Goal: Transaction & Acquisition: Purchase product/service

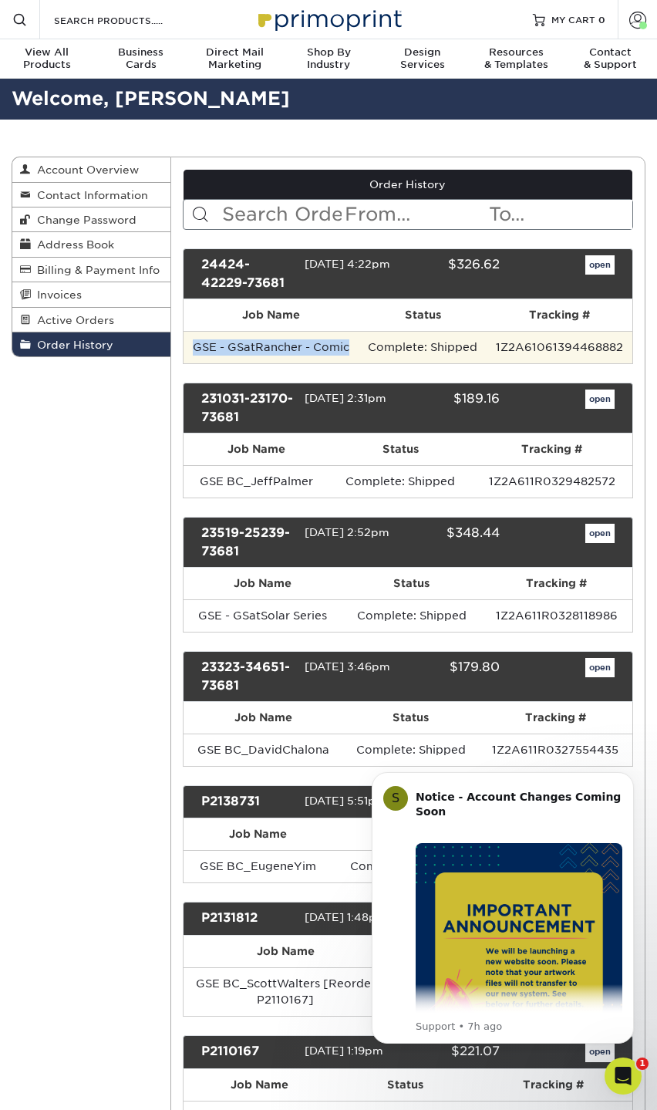
click at [188, 342] on td "GSE - GSatRancher - Comic" at bounding box center [272, 347] width 176 height 32
click at [194, 343] on td "GSE - GSatRancher - Comic" at bounding box center [272, 347] width 176 height 32
drag, startPoint x: 190, startPoint y: 346, endPoint x: 349, endPoint y: 344, distance: 158.9
click at [349, 344] on td "GSE - GSatRancher - Comic" at bounding box center [272, 347] width 176 height 32
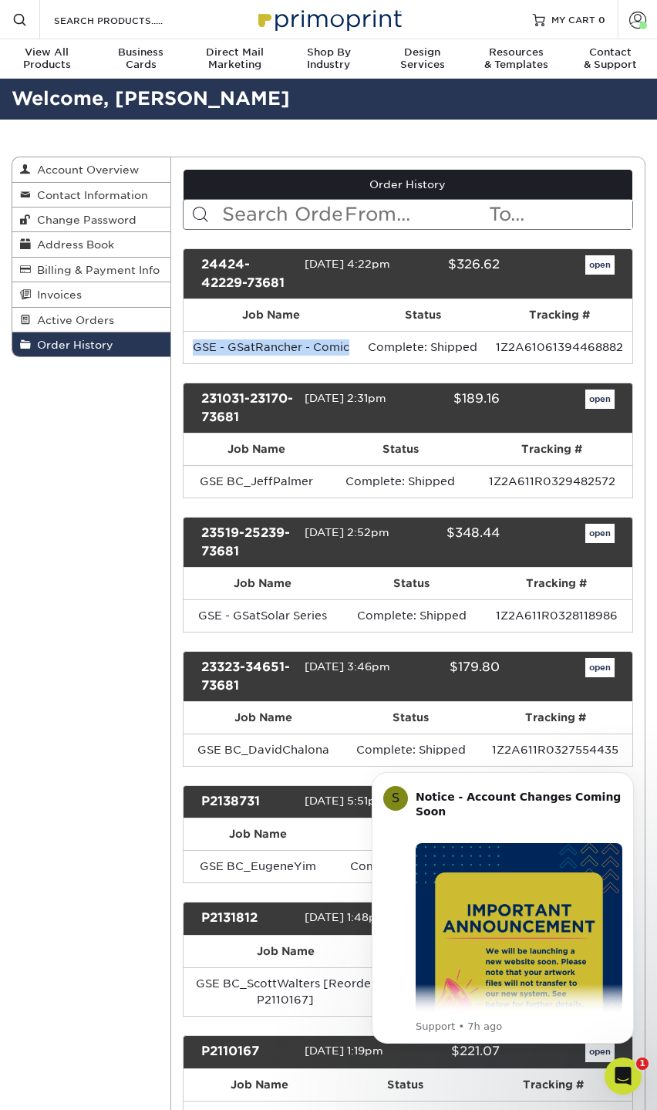
copy td "GSE - GSatRancher - Comic"
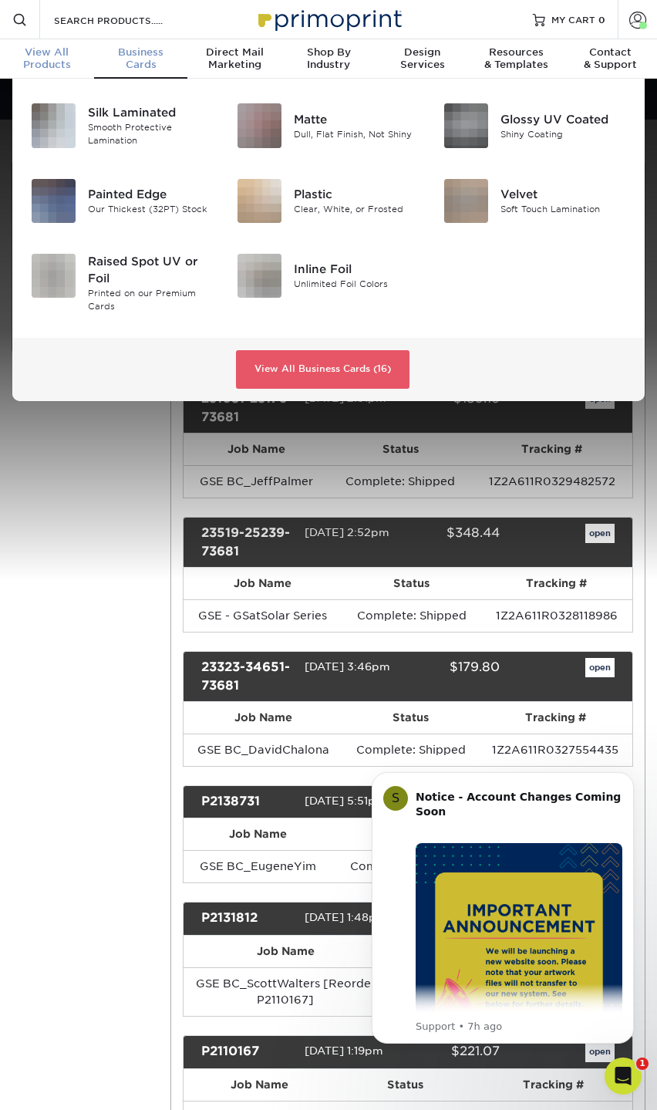
scroll to position [1, 0]
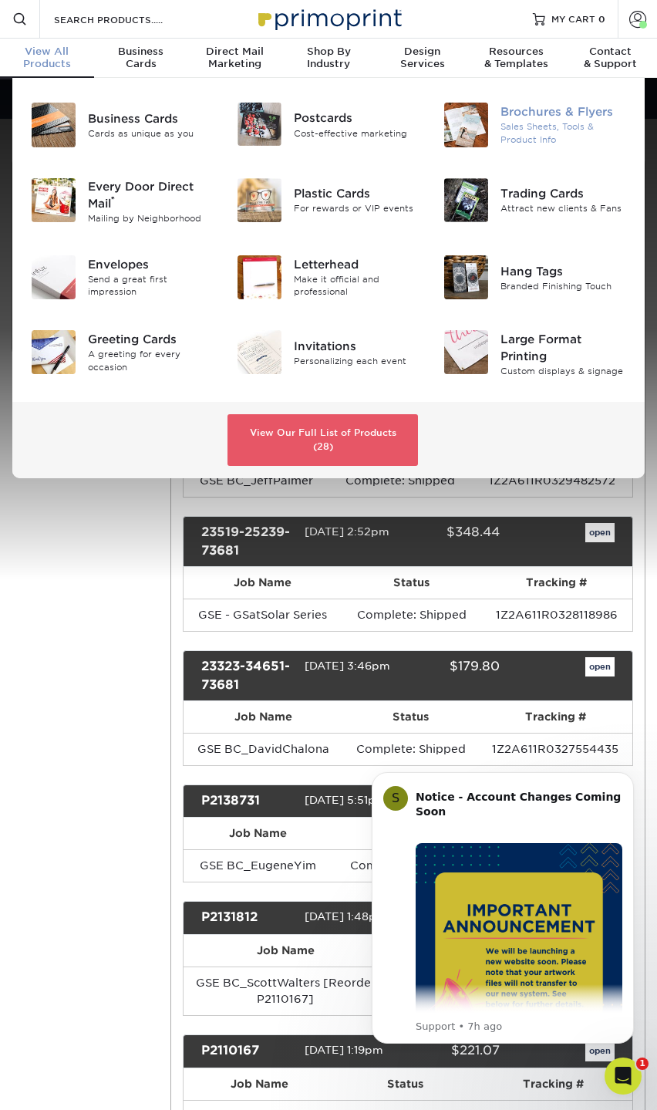
click at [555, 123] on div "Sales Sheets, Tools & Product Info" at bounding box center [563, 132] width 126 height 25
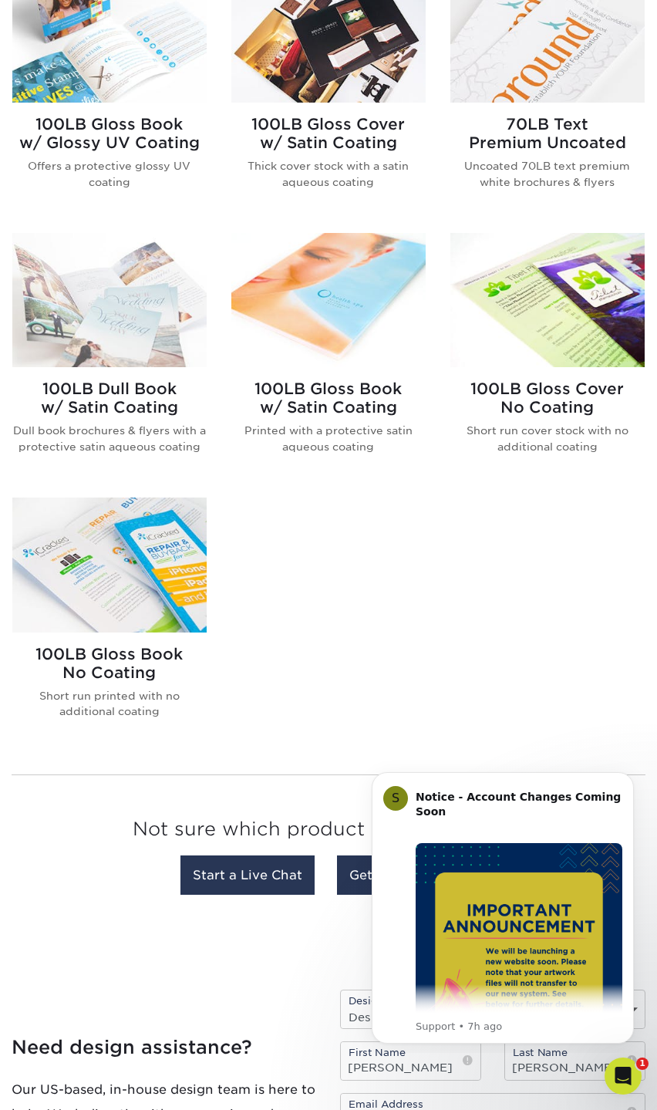
click at [123, 674] on h2 "100LB Gloss Book No Coating" at bounding box center [109, 663] width 194 height 37
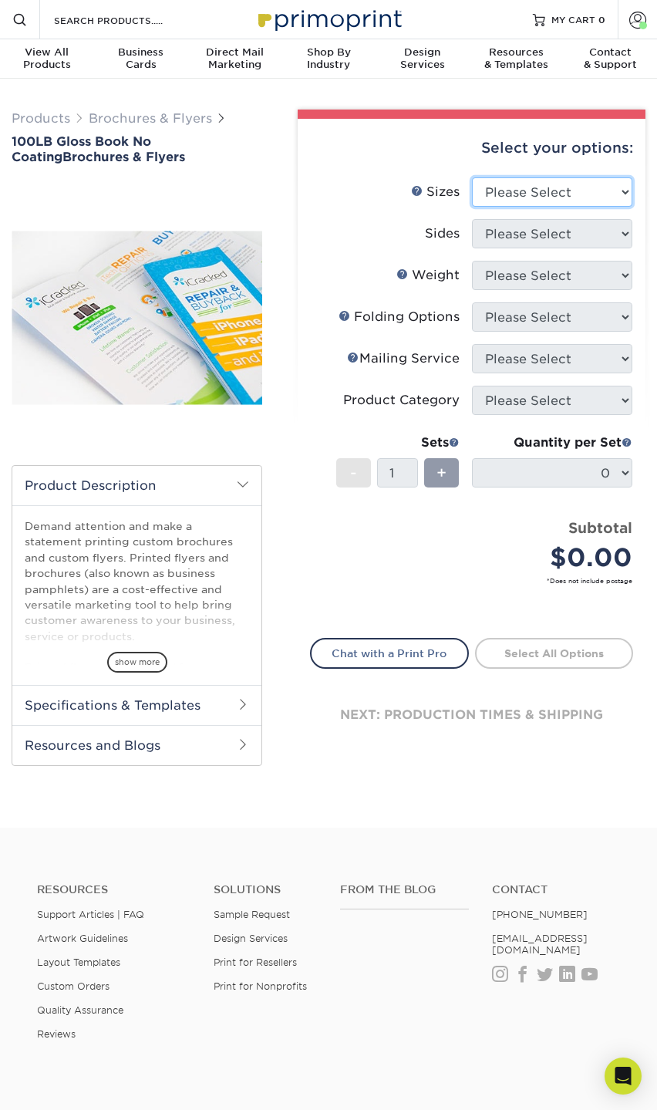
click at [547, 187] on select "Please Select 3.67" x 8.5" 4" x 6" 4" x 8.5" 4" x 9" 4" x 10" 4" x 11" 4" x 15"…" at bounding box center [552, 191] width 161 height 29
select select "8.50x11.00"
click at [472, 177] on select "Please Select 3.67" x 8.5" 4" x 6" 4" x 8.5" 4" x 9" 4" x 10" 4" x 11" 4" x 15"…" at bounding box center [552, 191] width 161 height 29
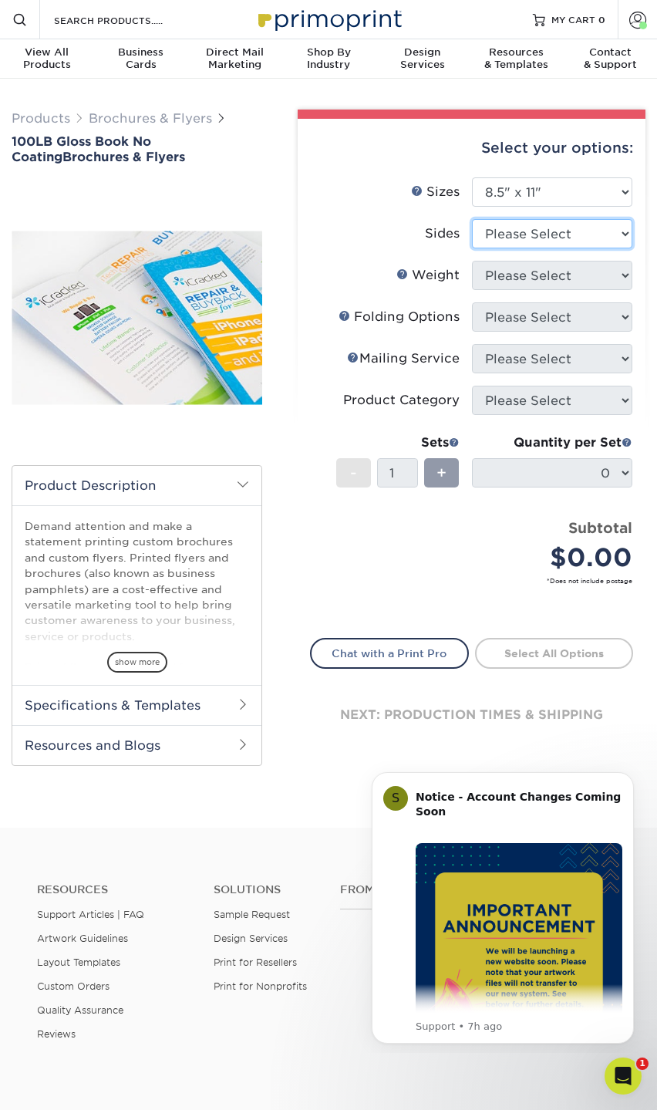
click at [564, 228] on select "Please Select Print Both Sides Print Front Only" at bounding box center [552, 233] width 161 height 29
select select "32d3c223-f82c-492b-b915-ba065a00862f"
click at [472, 219] on select "Please Select Print Both Sides Print Front Only" at bounding box center [552, 233] width 161 height 29
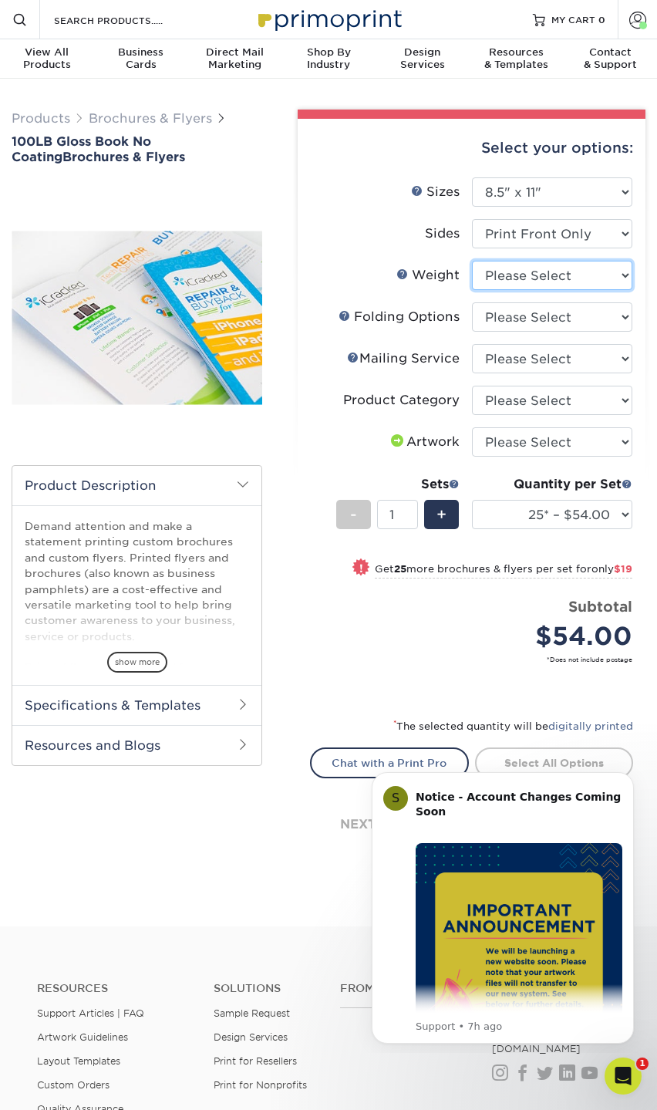
click at [520, 278] on select "Please Select 100LB" at bounding box center [552, 275] width 161 height 29
select select "100LB"
click at [472, 261] on select "Please Select 100LB" at bounding box center [552, 275] width 161 height 29
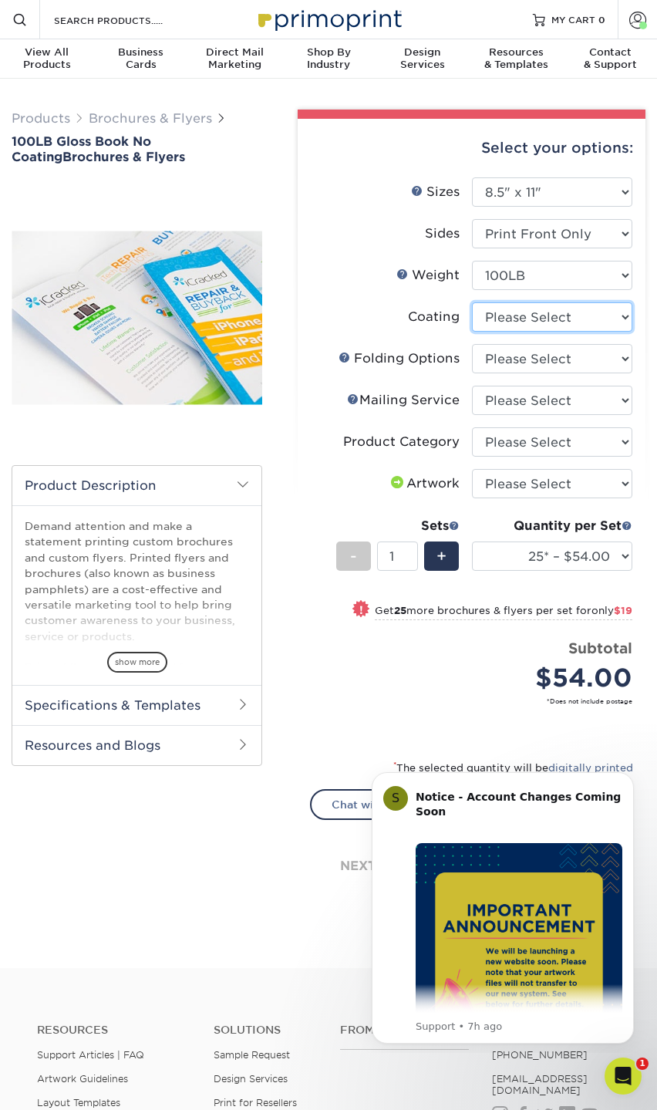
click at [517, 322] on select at bounding box center [552, 316] width 161 height 29
select select "3e7618de-abca-4bda-9f97-8b9129e913d8"
click at [472, 302] on select at bounding box center [552, 316] width 161 height 29
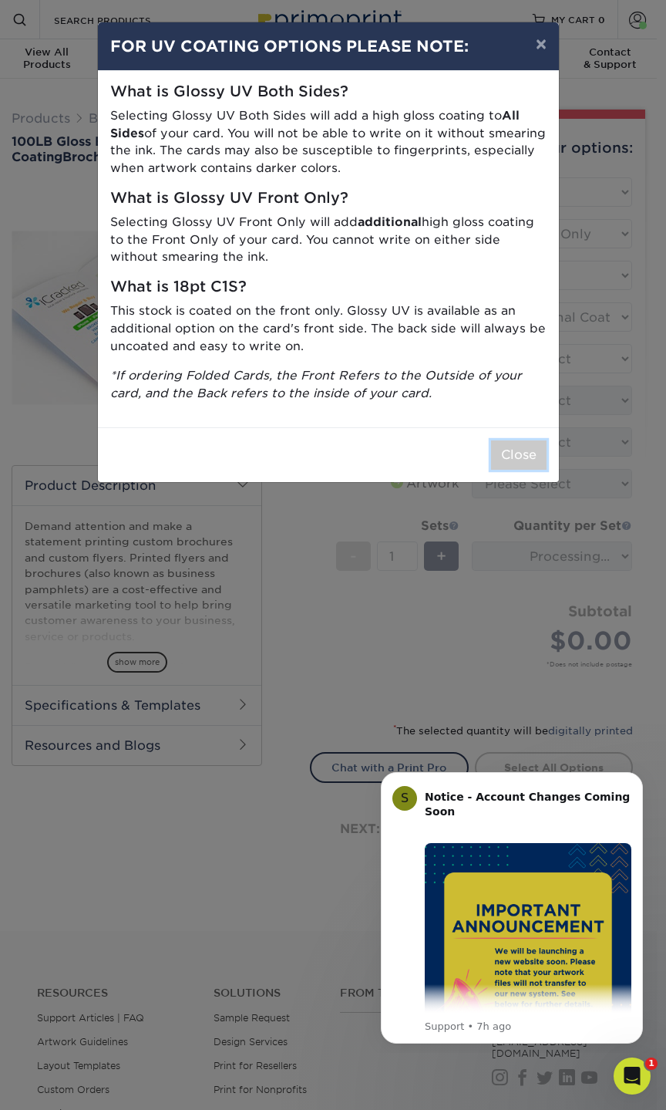
drag, startPoint x: 539, startPoint y: 458, endPoint x: 518, endPoint y: 443, distance: 25.5
click at [538, 458] on button "Close" at bounding box center [519, 454] width 56 height 29
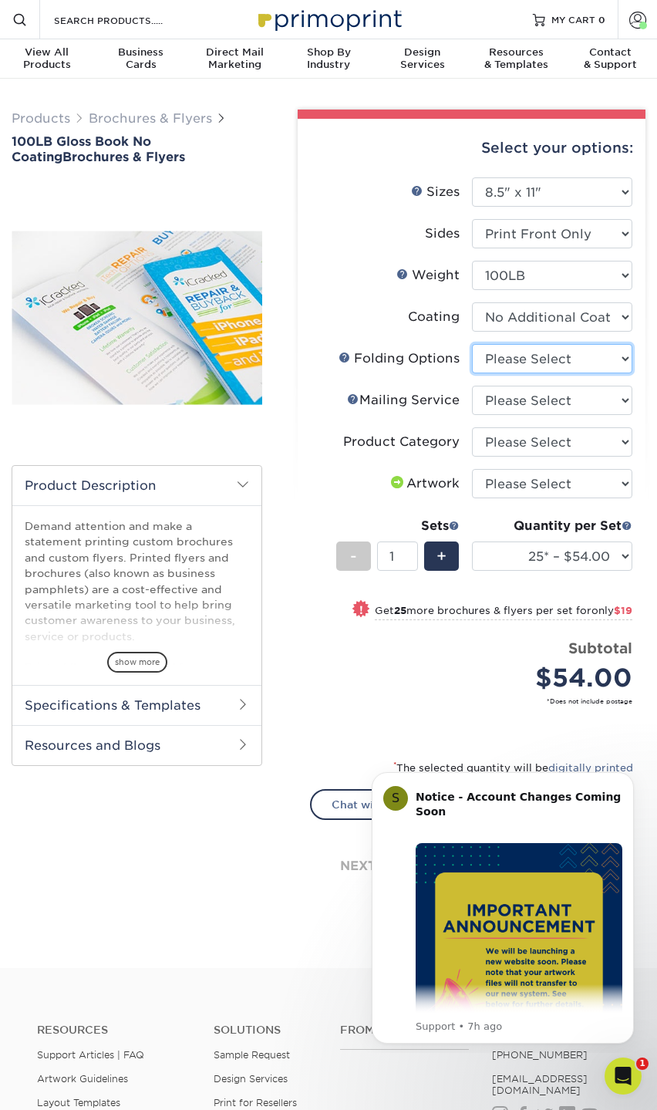
click at [509, 365] on select "Please Select FLAT - No Folding Accordion Fold Half-Fold (Vertical) Half-Fold (…" at bounding box center [552, 358] width 161 height 29
select select "9b1d5825-34d1-4721-9874-ed79abb003d7"
click at [472, 344] on select "Please Select FLAT - No Folding Accordion Fold Half-Fold (Vertical) Half-Fold (…" at bounding box center [552, 358] width 161 height 29
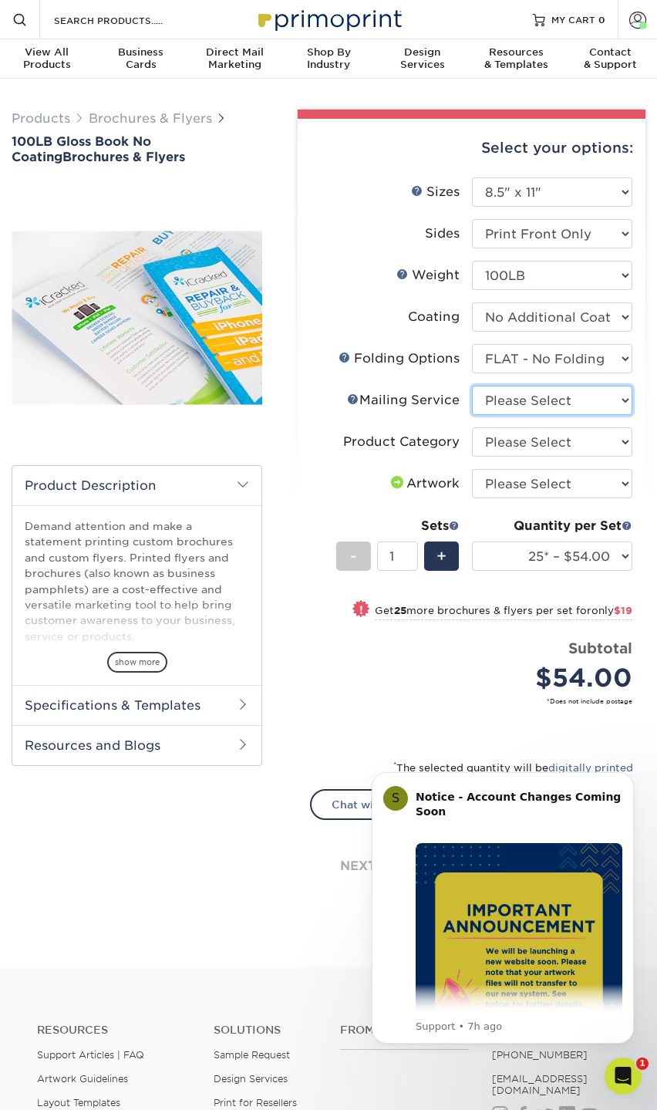
click at [527, 401] on select "Please Select No Direct Mailing Service No, I will mail/stamp/imprint Direct Ma…" at bounding box center [552, 400] width 161 height 29
select select "3e5e9bdd-d78a-4c28-a41d-fe1407925ca6"
click at [472, 386] on select "Please Select No Direct Mailing Service No, I will mail/stamp/imprint Direct Ma…" at bounding box center [552, 400] width 161 height 29
drag, startPoint x: 524, startPoint y: 440, endPoint x: 521, endPoint y: 450, distance: 10.3
click at [524, 440] on select "Please Select Flyers and Brochures" at bounding box center [552, 441] width 161 height 29
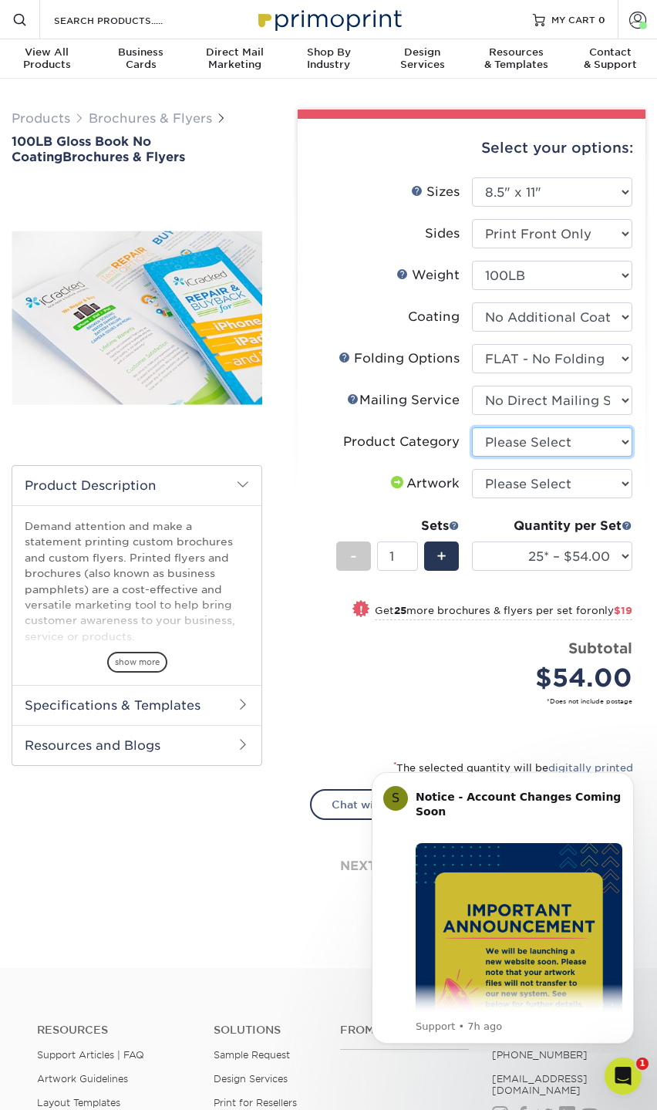
select select "1a668080-6b7c-4174-b399-2c3833b27ef4"
click at [472, 427] on select "Please Select Flyers and Brochures" at bounding box center [552, 441] width 161 height 29
drag, startPoint x: 518, startPoint y: 477, endPoint x: 521, endPoint y: 497, distance: 19.5
click at [518, 477] on select "Please Select I will upload files I need a design - $175" at bounding box center [552, 483] width 161 height 29
select select "upload"
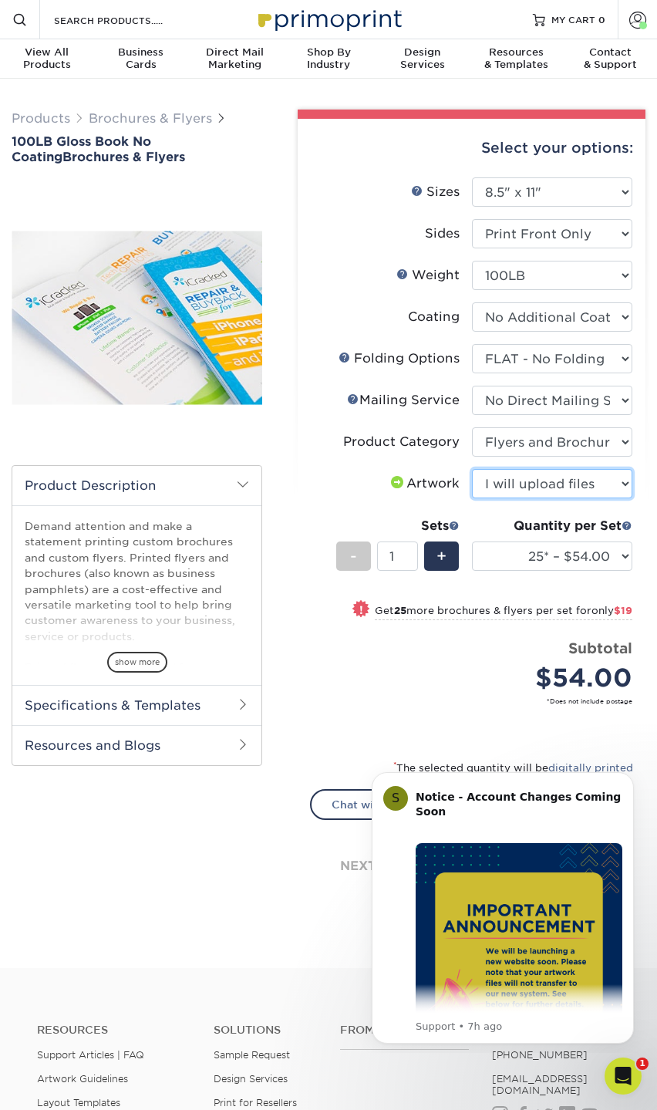
click at [472, 469] on select "Please Select I will upload files I need a design - $175" at bounding box center [552, 483] width 161 height 29
drag, startPoint x: 521, startPoint y: 549, endPoint x: 520, endPoint y: 557, distance: 7.9
click at [521, 549] on select "25* – $54.00 50* – $73.00 75* – $87.00 100* – $100.00 250* – $190.00 500 – $311…" at bounding box center [552, 555] width 161 height 29
select select "250* – $190.00"
click at [472, 541] on select "25* – $54.00 50* – $73.00 75* – $87.00 100* – $100.00 250* – $190.00 500 – $311…" at bounding box center [552, 555] width 161 height 29
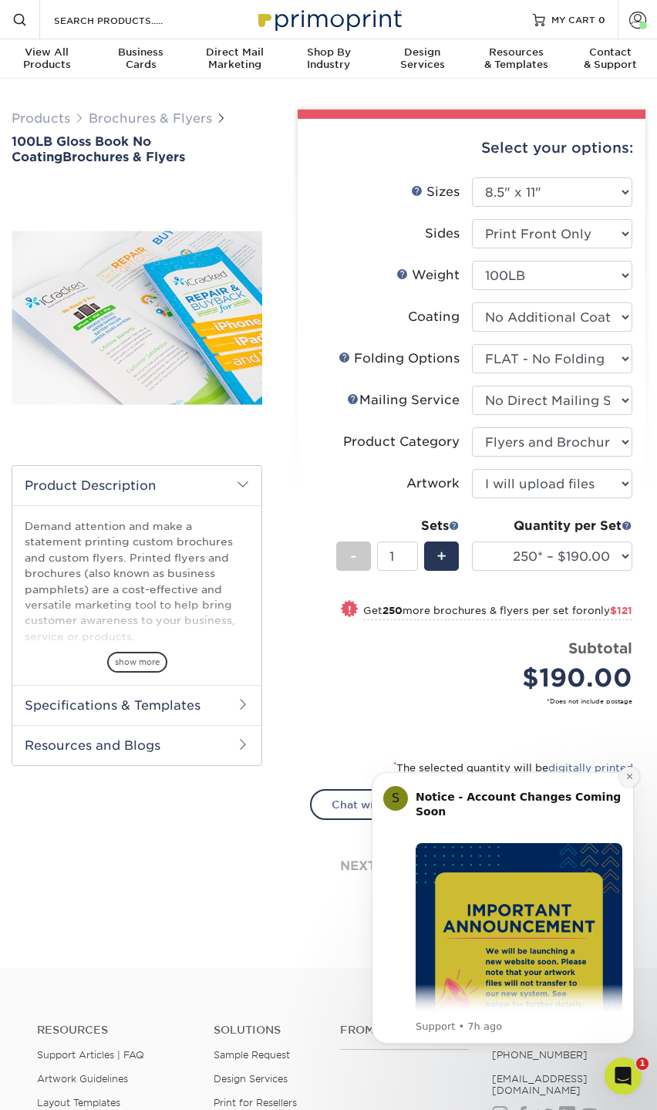
click at [631, 776] on icon "Dismiss notification" at bounding box center [628, 775] width 5 height 5
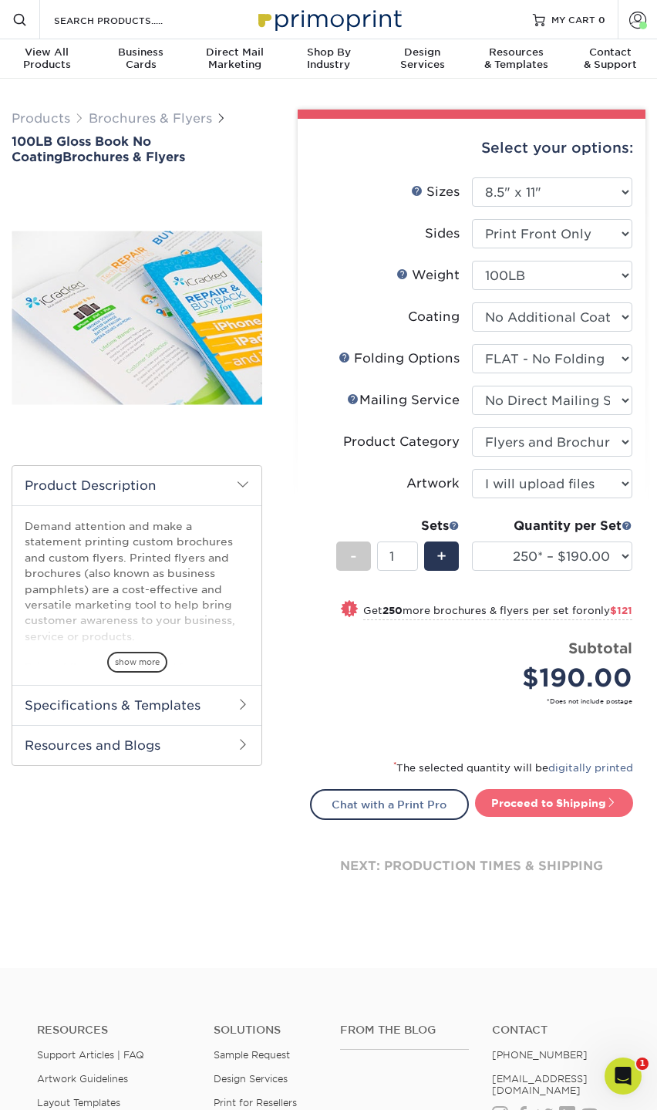
click at [552, 803] on link "Proceed to Shipping" at bounding box center [554, 803] width 159 height 28
type input "Set 1"
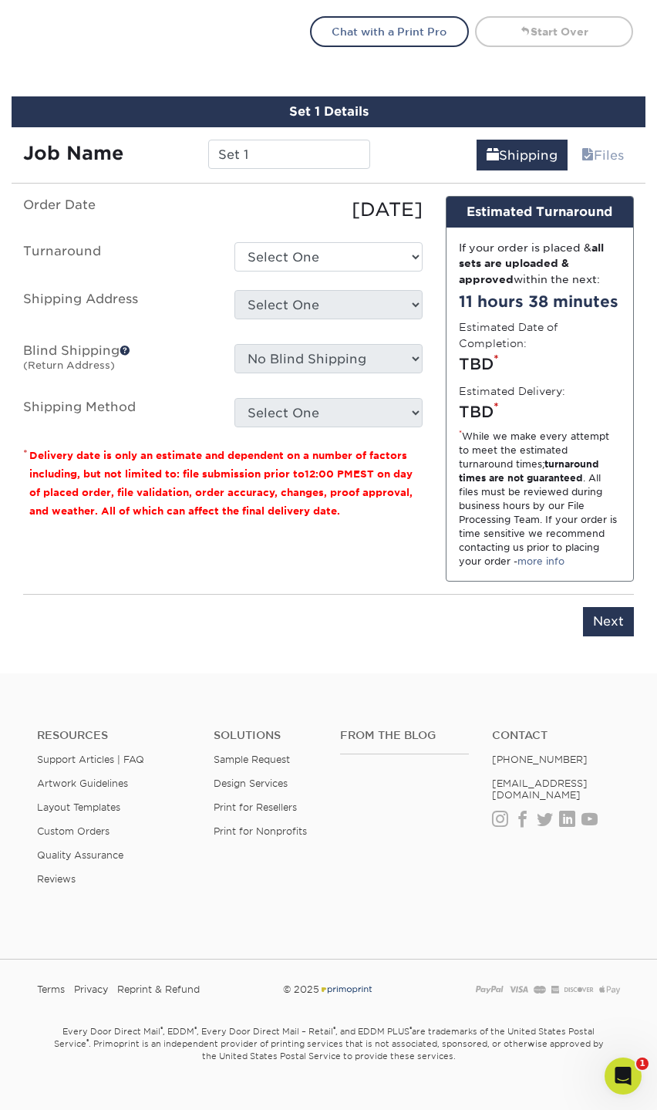
scroll to position [795, 0]
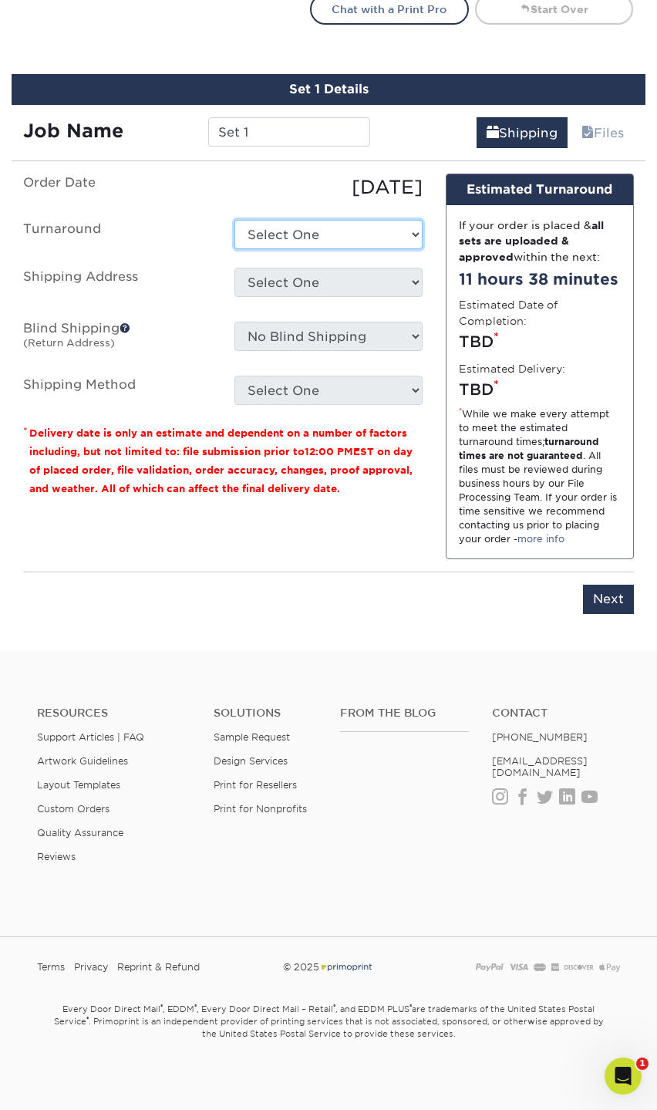
click at [303, 232] on select "Select One 2-4 Business Days 2 Day Next Business Day" at bounding box center [328, 234] width 188 height 29
select select "59d42e89-8481-4975-b458-5a242398d1d8"
click at [234, 220] on select "Select One 2-4 Business Days 2 Day Next Business Day" at bounding box center [328, 234] width 188 height 29
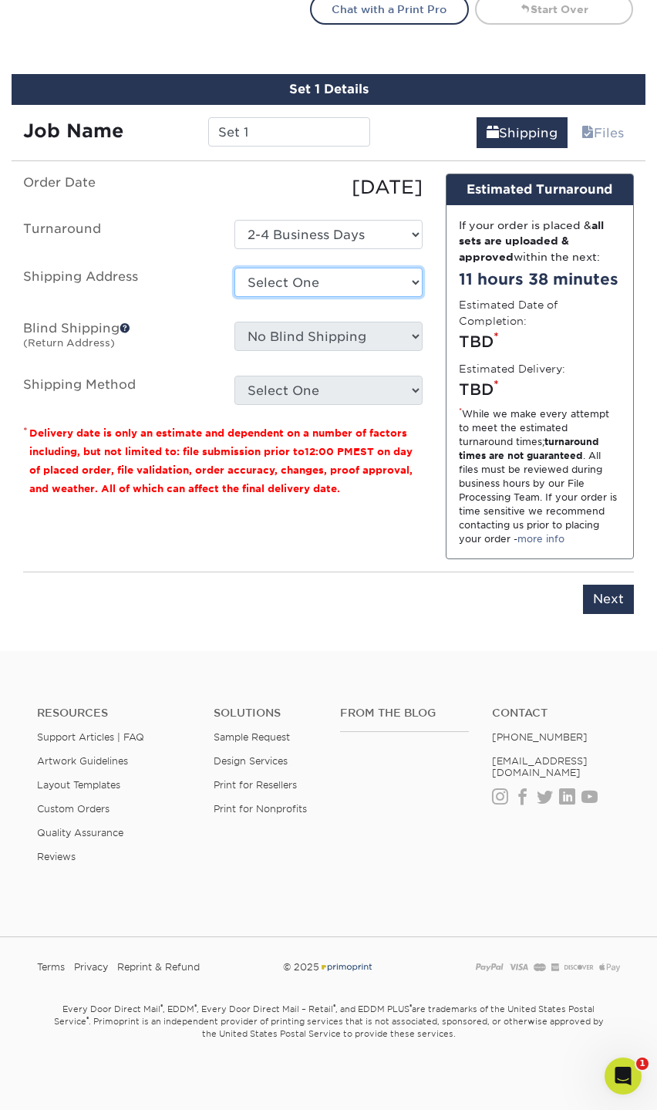
click at [322, 285] on select "Select One David Chalona GSE Office Justin Vizaro Mexico - Juan Foyo Sean Rosbe…" at bounding box center [328, 282] width 188 height 29
select select "249447"
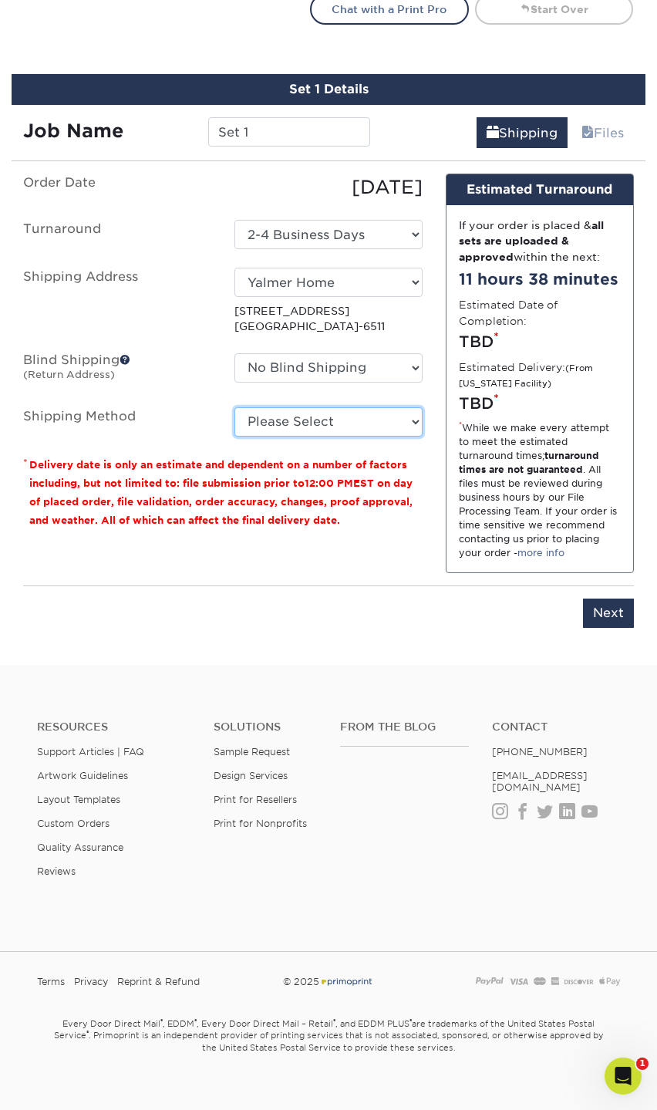
click at [288, 425] on select "Please Select Ground Shipping (+$24.39) 3 Day Shipping Service (+$31.12) 2 Day …" at bounding box center [328, 421] width 188 height 29
click at [234, 407] on select "Please Select Ground Shipping (+$24.39) 3 Day Shipping Service (+$31.12) 2 Day …" at bounding box center [328, 421] width 188 height 29
click at [330, 416] on select "Please Select Ground Shipping (+$24.39) 3 Day Shipping Service (+$31.12) 2 Day …" at bounding box center [328, 421] width 188 height 29
click at [234, 407] on select "Please Select Ground Shipping (+$24.39) 3 Day Shipping Service (+$31.12) 2 Day …" at bounding box center [328, 421] width 188 height 29
click at [315, 426] on select "Please Select Ground Shipping (+$24.39) 3 Day Shipping Service (+$31.12) 2 Day …" at bounding box center [328, 421] width 188 height 29
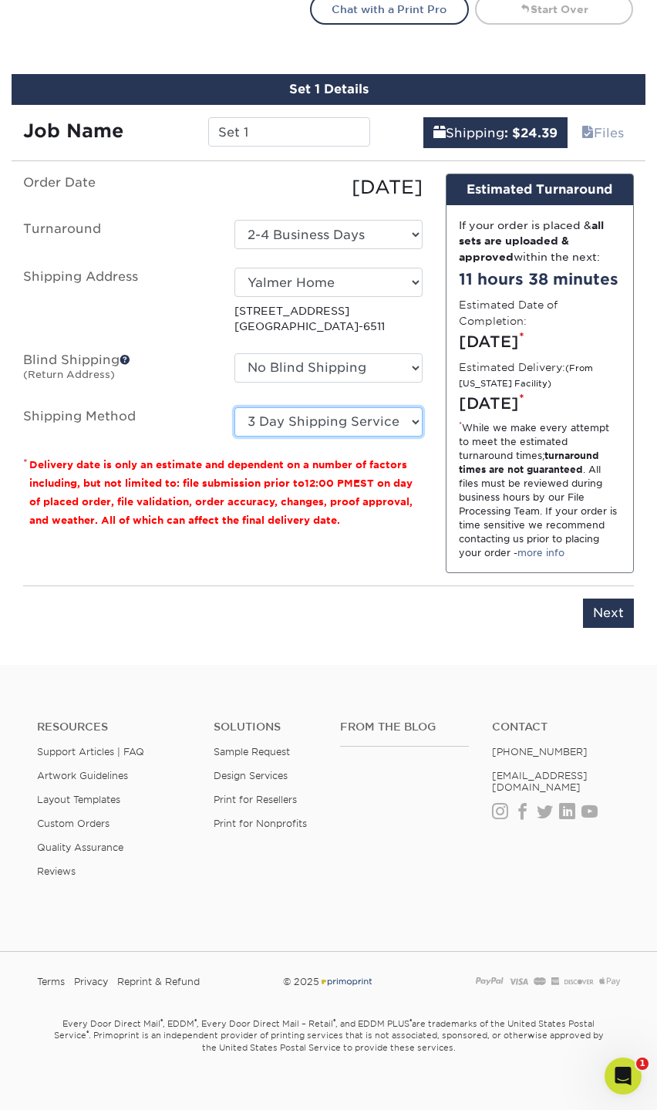
click at [234, 407] on select "Please Select Ground Shipping (+$24.39) 3 Day Shipping Service (+$31.12) 2 Day …" at bounding box center [328, 421] width 188 height 29
click at [303, 423] on select "Please Select Ground Shipping (+$24.39) 3 Day Shipping Service (+$31.12) 2 Day …" at bounding box center [328, 421] width 188 height 29
click at [234, 407] on select "Please Select Ground Shipping (+$24.39) 3 Day Shipping Service (+$31.12) 2 Day …" at bounding box center [328, 421] width 188 height 29
click at [386, 424] on select "Please Select Ground Shipping (+$24.39) 3 Day Shipping Service (+$31.12) 2 Day …" at bounding box center [328, 421] width 188 height 29
click at [234, 407] on select "Please Select Ground Shipping (+$24.39) 3 Day Shipping Service (+$31.12) 2 Day …" at bounding box center [328, 421] width 188 height 29
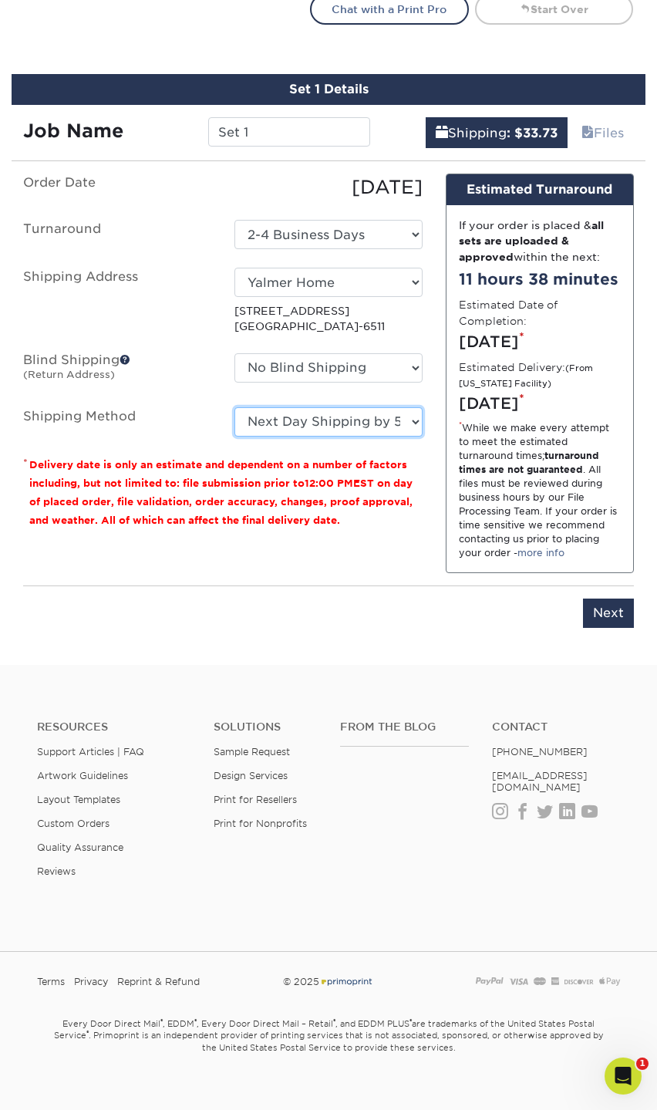
click at [333, 423] on select "Please Select Ground Shipping (+$24.39) 3 Day Shipping Service (+$31.12) 2 Day …" at bounding box center [328, 421] width 188 height 29
select select "03"
click at [234, 407] on select "Please Select Ground Shipping (+$24.39) 3 Day Shipping Service (+$31.12) 2 Day …" at bounding box center [328, 421] width 188 height 29
click at [601, 614] on input "Next" at bounding box center [608, 612] width 51 height 29
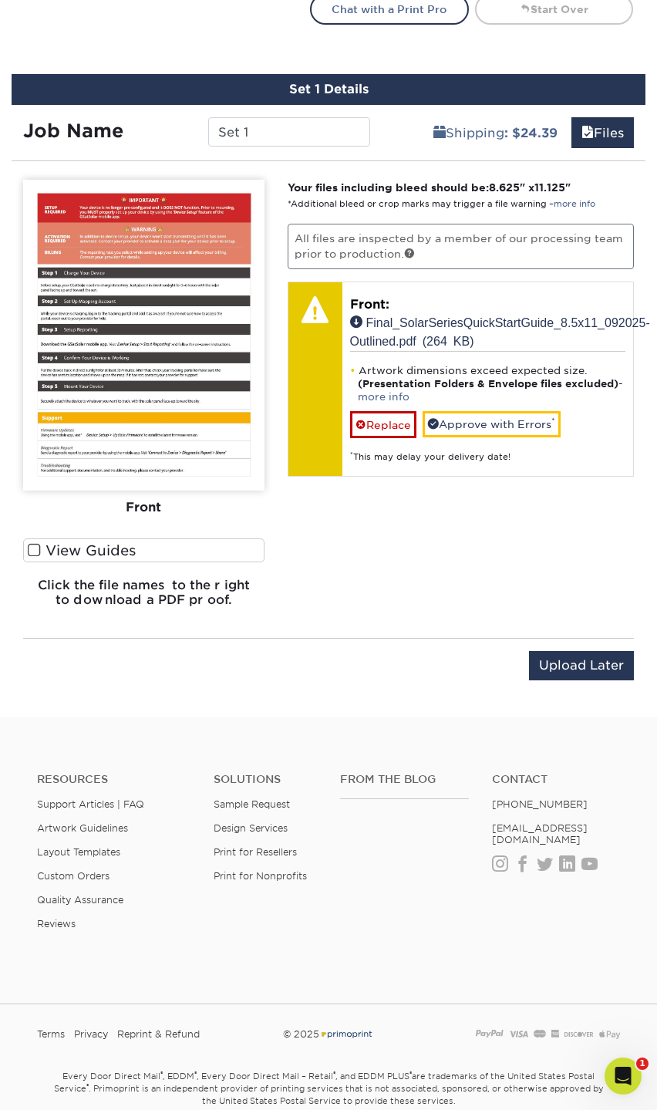
click at [72, 549] on label "View Guides" at bounding box center [143, 550] width 241 height 24
click at [0, 0] on input "View Guides" at bounding box center [0, 0] width 0 height 0
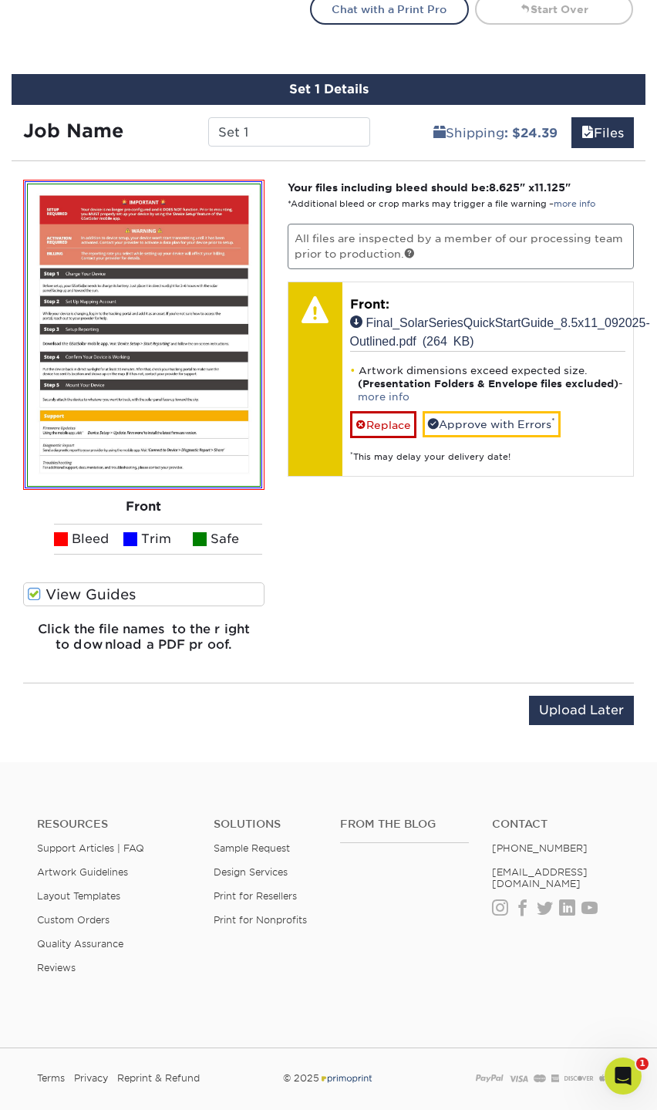
click at [389, 392] on link "more info" at bounding box center [384, 397] width 52 height 12
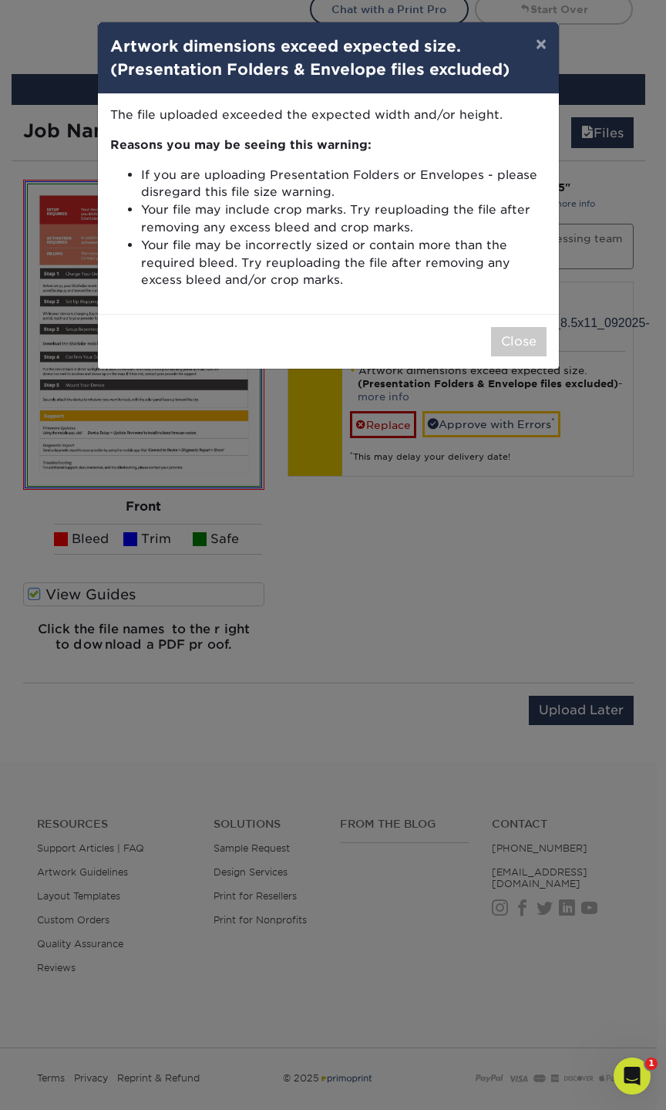
click at [419, 486] on div "× Artwork dimensions exceed expected size. (Presentation Folders & Envelope fil…" at bounding box center [333, 555] width 666 height 1110
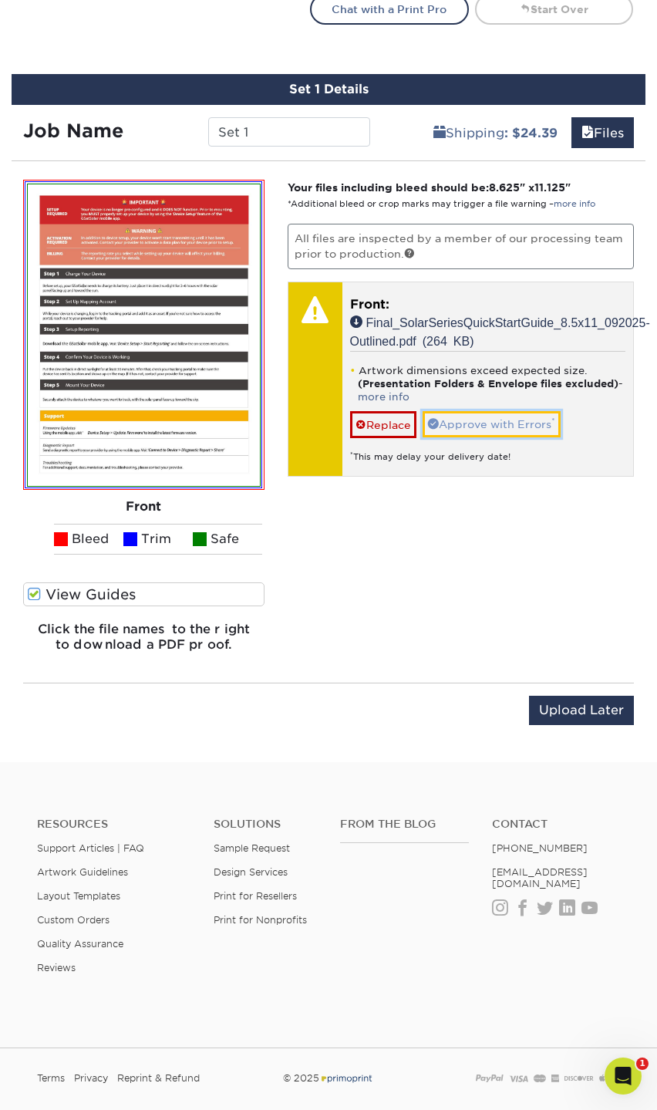
click at [527, 421] on link "Approve with Errors *" at bounding box center [492, 424] width 138 height 26
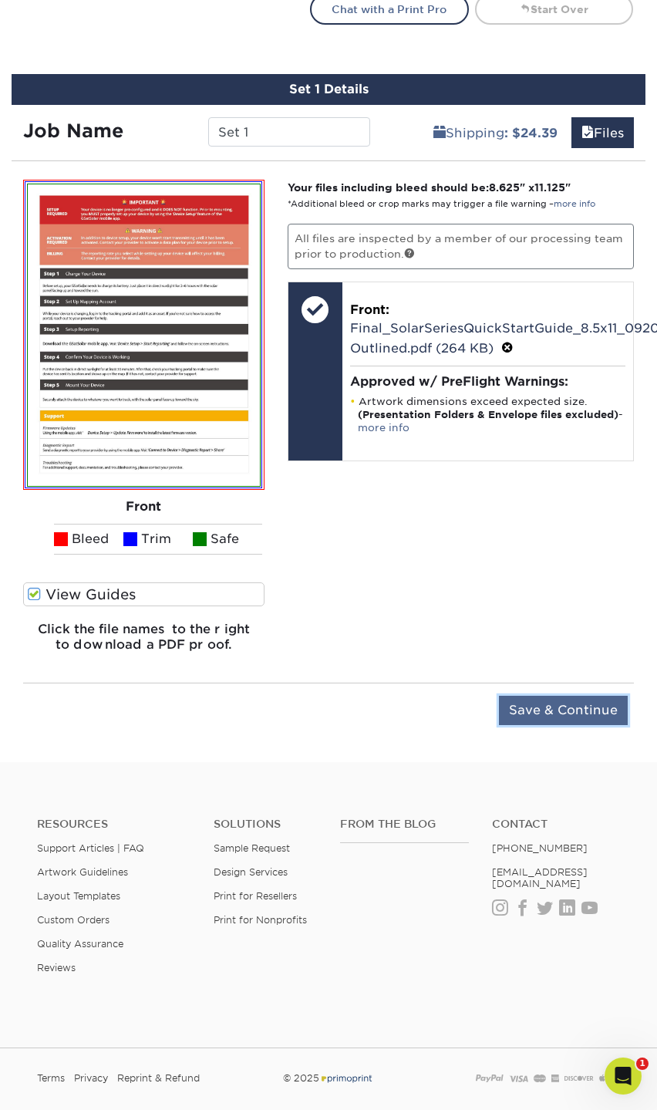
click at [549, 706] on input "Save & Continue" at bounding box center [563, 709] width 129 height 29
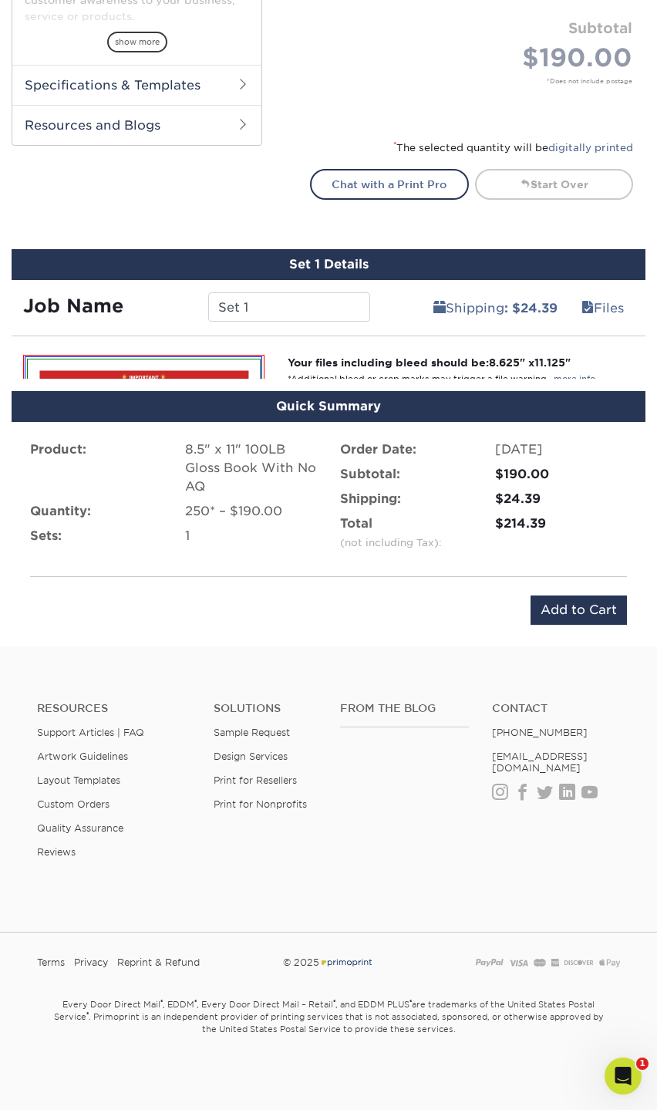
scroll to position [589, 0]
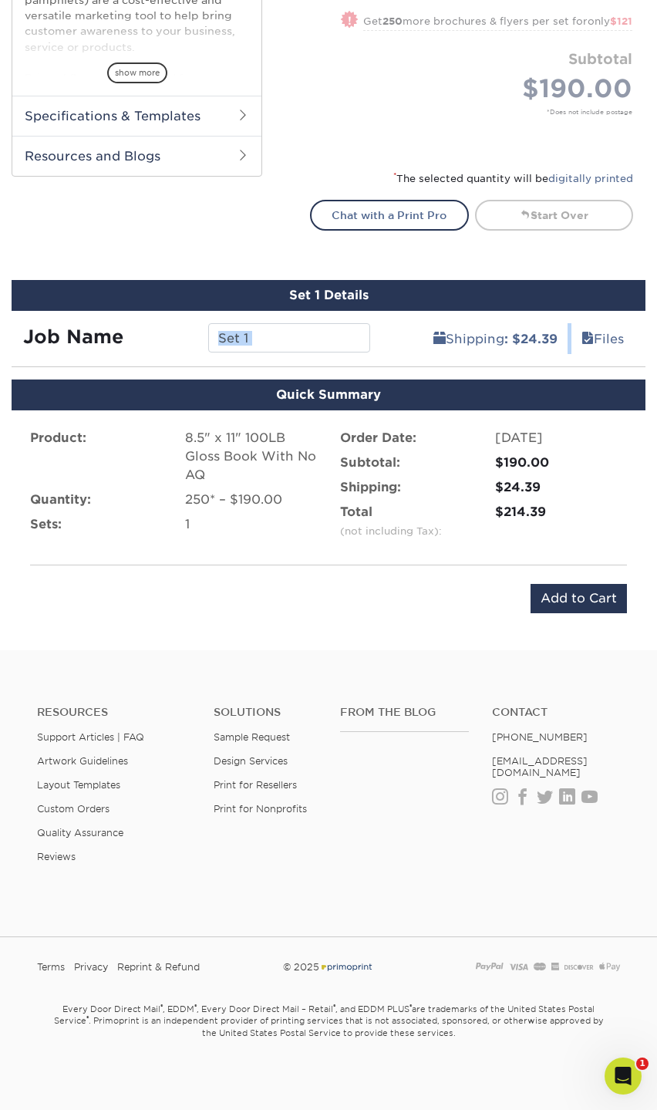
click at [266, 349] on div "Set 1 Details Job Name Set 1 Shipping : $24.39 Files You've choosen mailing ser…" at bounding box center [329, 323] width 634 height 87
click at [274, 338] on input "Set 1" at bounding box center [289, 337] width 162 height 29
click at [281, 335] on input "Set 1" at bounding box center [289, 337] width 162 height 29
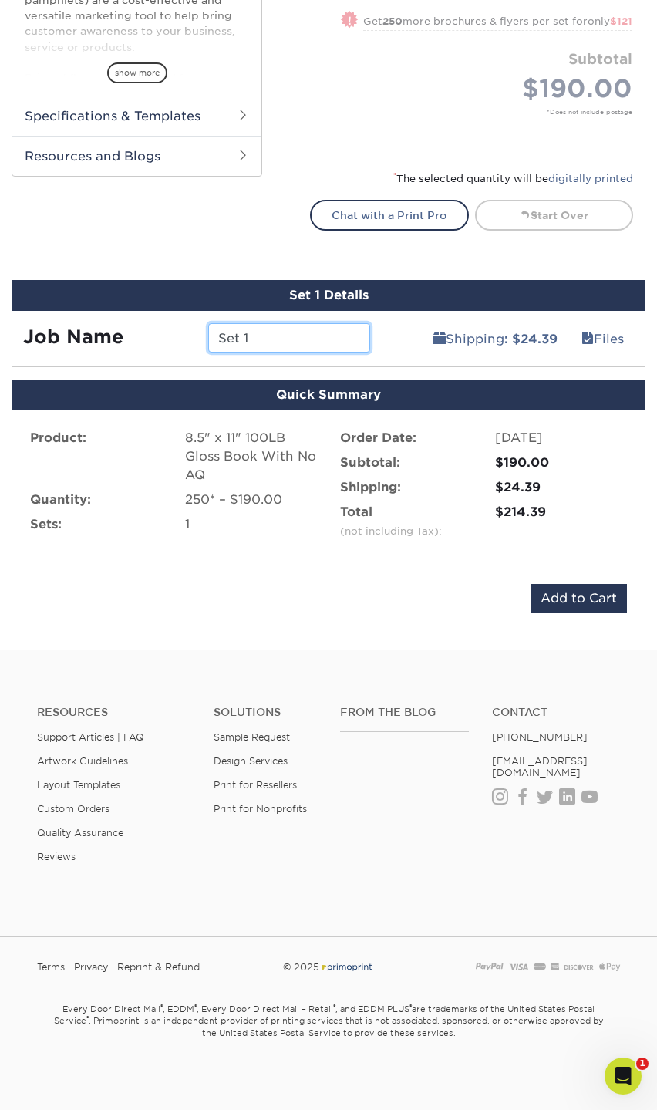
click at [281, 335] on input "Set 1" at bounding box center [289, 337] width 162 height 29
paste input "GSE - GSatRancher - Comic"
click at [281, 335] on input "GSE - GSatRancher - Comic" at bounding box center [289, 337] width 162 height 29
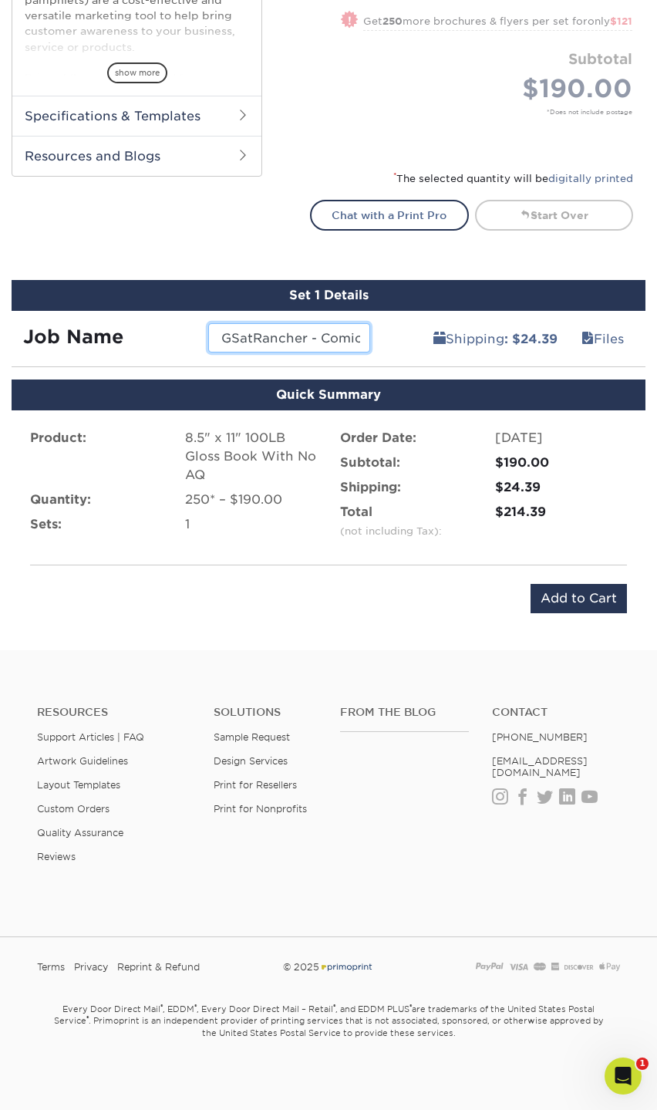
click at [281, 335] on input "GSE - GSatRancher - Comic" at bounding box center [289, 337] width 162 height 29
click at [274, 337] on input "GSE - GSatRancher - Comic" at bounding box center [289, 337] width 162 height 29
drag, startPoint x: 261, startPoint y: 339, endPoint x: 105, endPoint y: 323, distance: 156.6
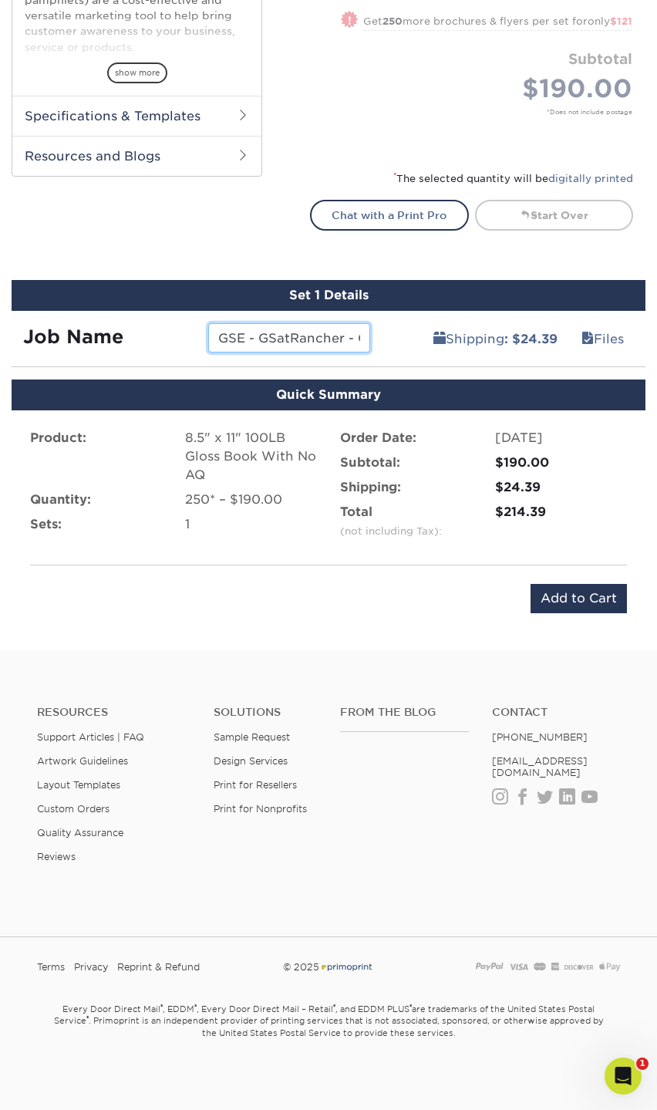
click at [103, 323] on div "Job Name GSE - GSatRancher - Comic" at bounding box center [197, 337] width 370 height 29
click at [256, 330] on input "GSE - GSatRancher - Comic" at bounding box center [289, 337] width 162 height 29
click at [293, 330] on input "GSE - GSatRancher - Comic" at bounding box center [289, 337] width 162 height 29
type input "GSE - GSatSolar - QSG"
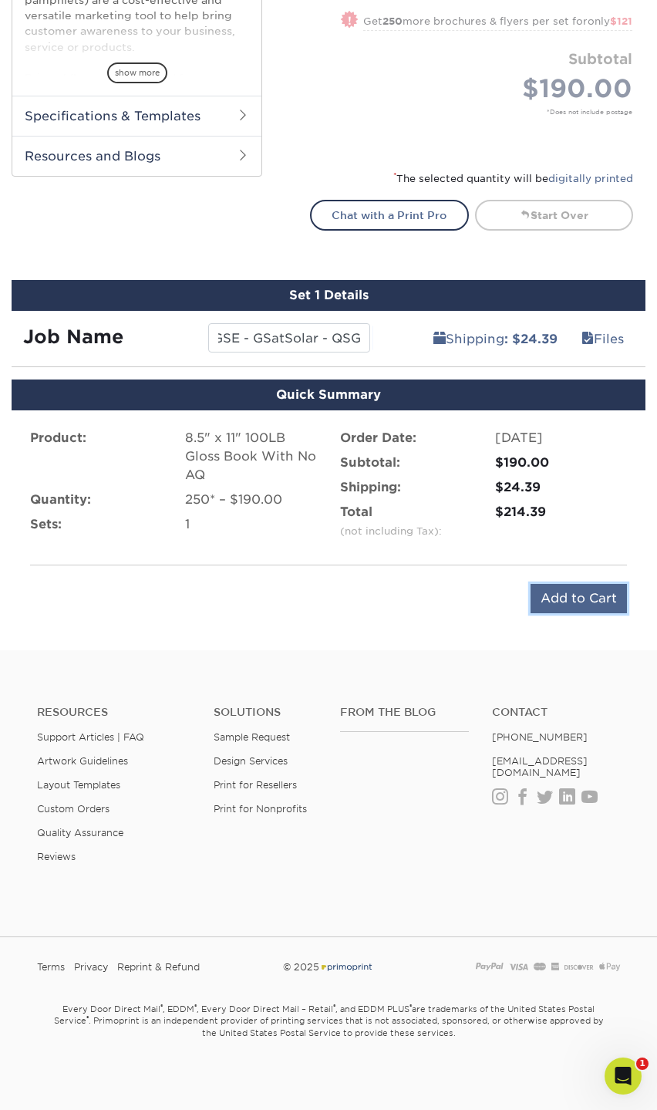
scroll to position [0, 0]
click at [571, 594] on input "Add to Cart" at bounding box center [578, 598] width 96 height 29
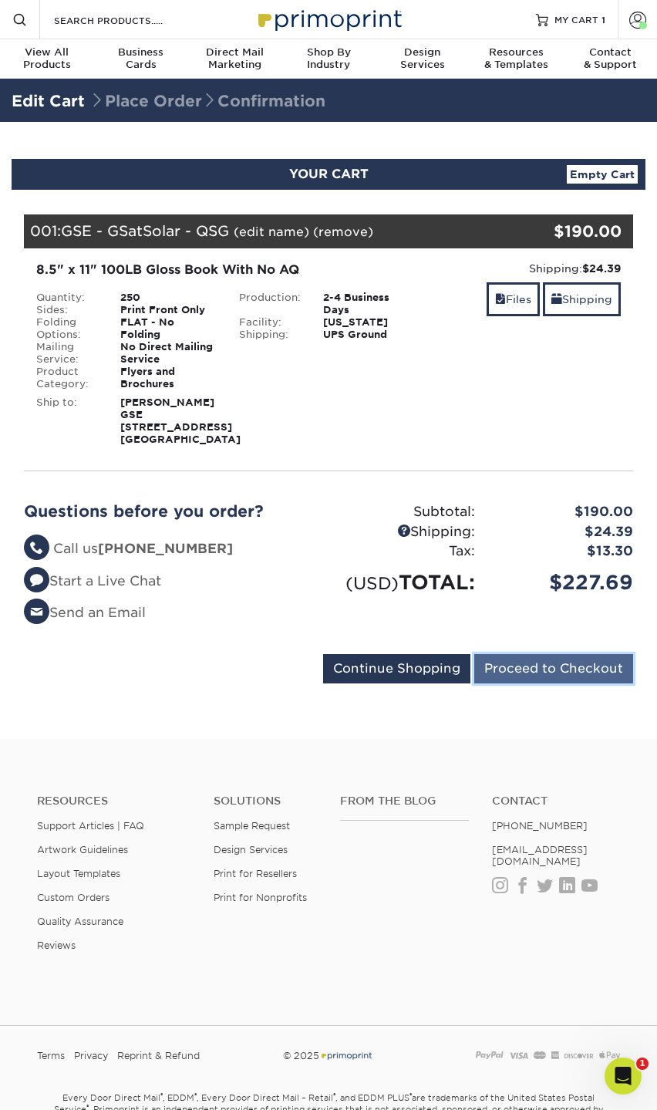
click at [552, 682] on input "Proceed to Checkout" at bounding box center [553, 668] width 159 height 29
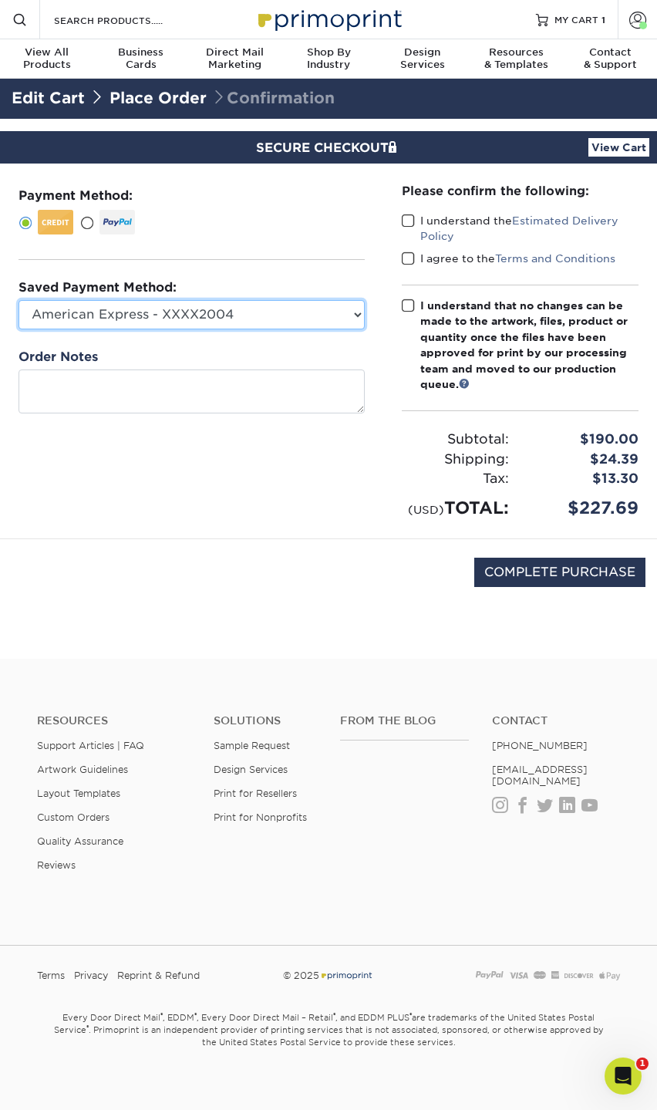
click at [207, 323] on select "American Express - XXXX2004 American Express - XXXX1022 New Credit Card" at bounding box center [192, 314] width 346 height 29
select select "63109"
click at [19, 300] on select "American Express - XXXX2004 American Express - XXXX1022 New Credit Card" at bounding box center [192, 314] width 346 height 29
click at [405, 219] on span at bounding box center [408, 221] width 13 height 15
click at [0, 0] on input "I understand the Estimated Delivery Policy" at bounding box center [0, 0] width 0 height 0
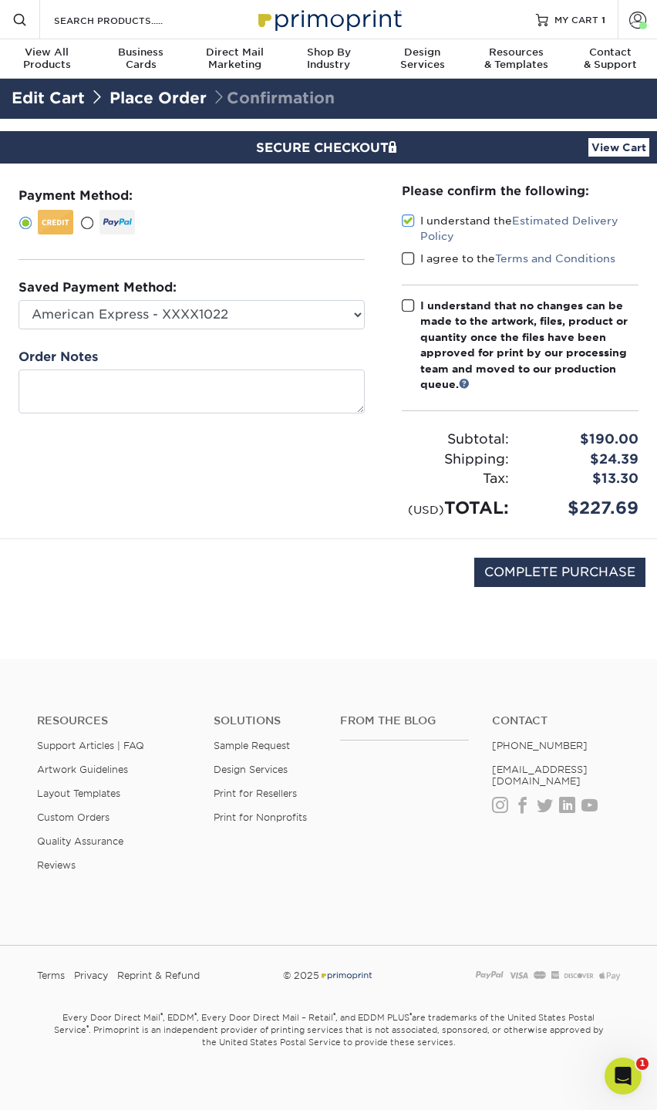
click at [403, 262] on span at bounding box center [408, 258] width 13 height 15
click at [0, 0] on input "I agree to the Terms and Conditions" at bounding box center [0, 0] width 0 height 0
click at [402, 305] on span at bounding box center [408, 305] width 13 height 15
click at [0, 0] on input "I understand that no changes can be made to the artwork, files, product or quan…" at bounding box center [0, 0] width 0 height 0
click at [532, 564] on input "COMPLETE PURCHASE" at bounding box center [559, 571] width 171 height 29
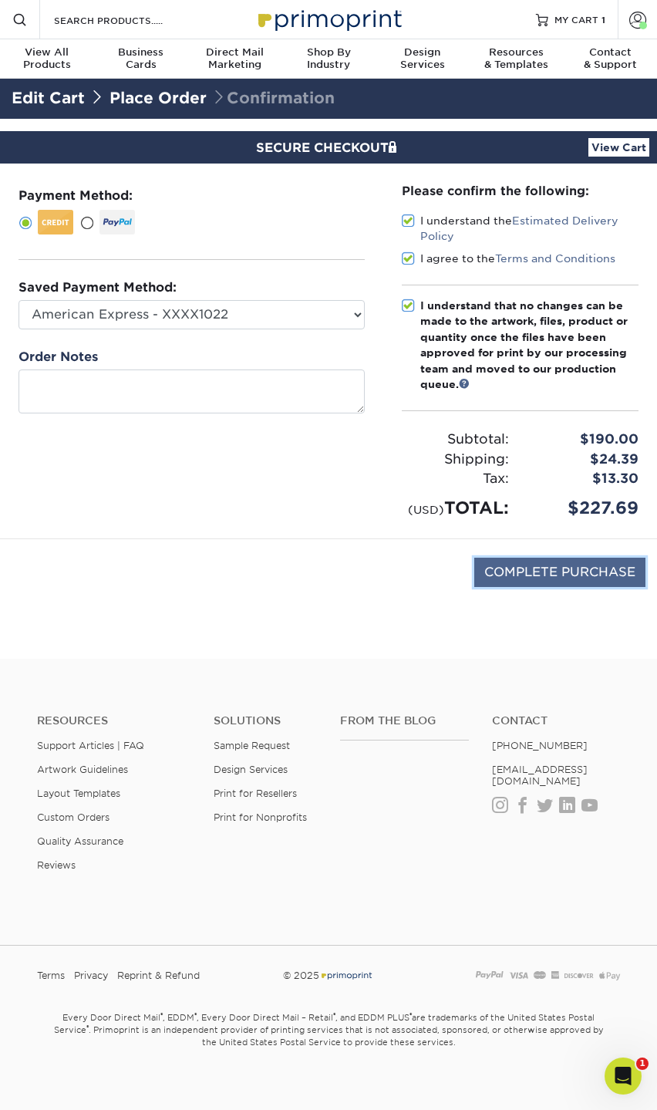
type input "PROCESSING, PLEASE WAIT..."
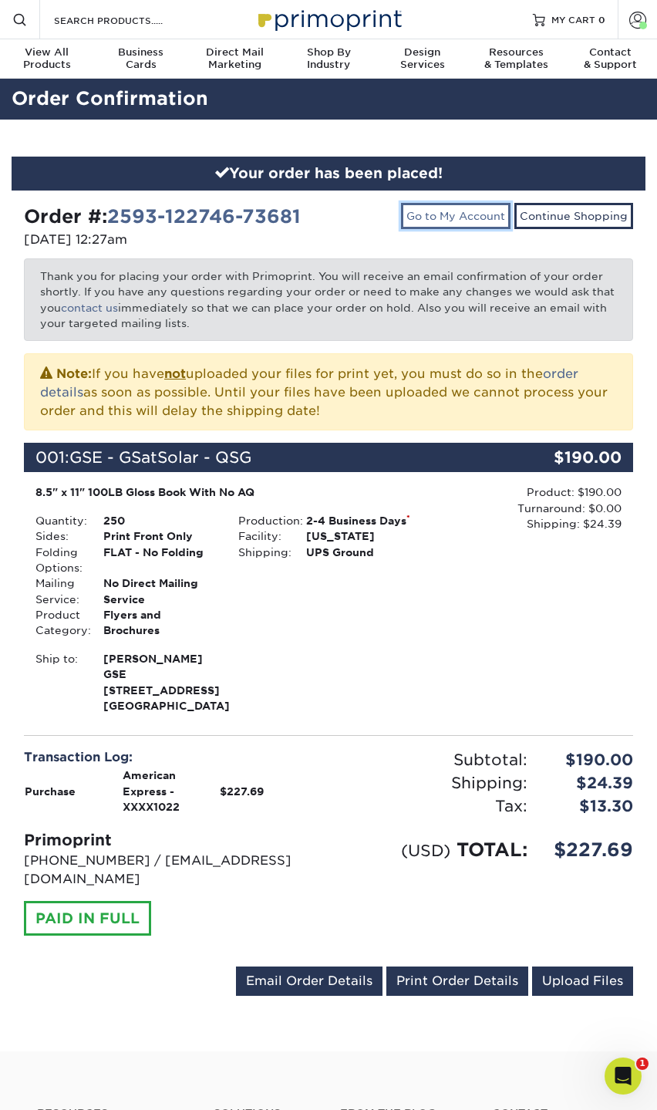
click at [463, 225] on link "Go to My Account" at bounding box center [455, 216] width 109 height 26
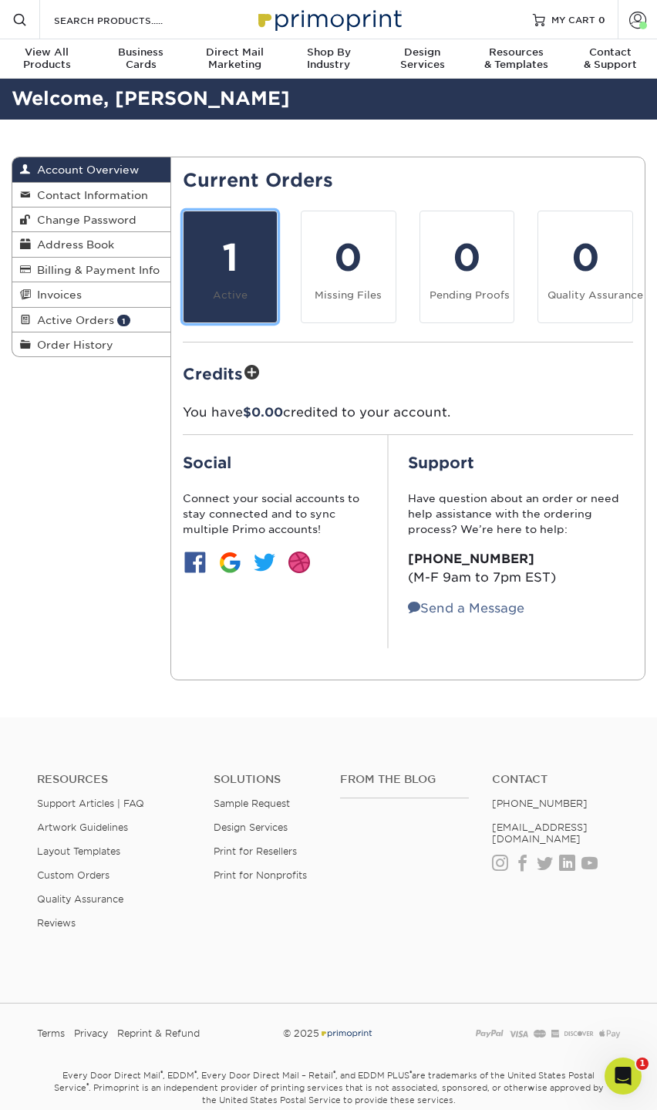
click at [216, 258] on div "1" at bounding box center [231, 258] width 76 height 56
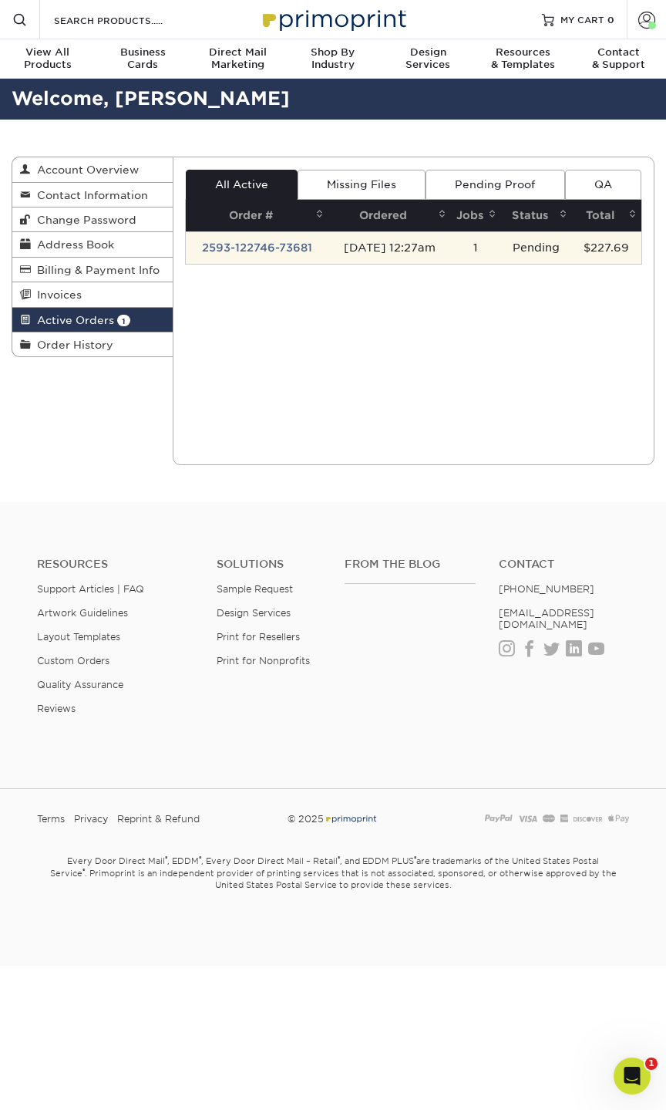
click at [278, 240] on td "2593-122746-73681" at bounding box center [257, 247] width 143 height 32
